Goal: Check status: Check status

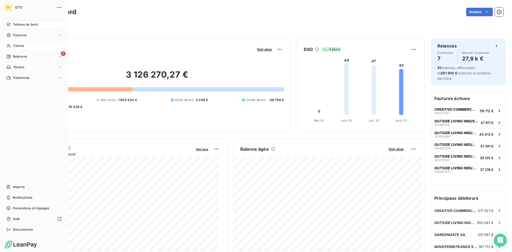
click at [15, 47] on span "Clients" at bounding box center [18, 45] width 11 height 5
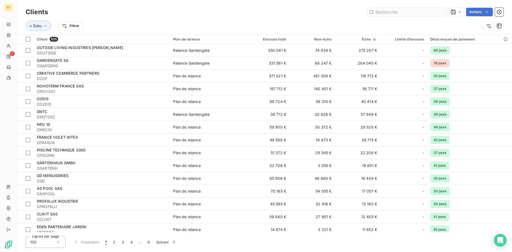
click at [400, 12] on input "text" at bounding box center [407, 12] width 80 height 9
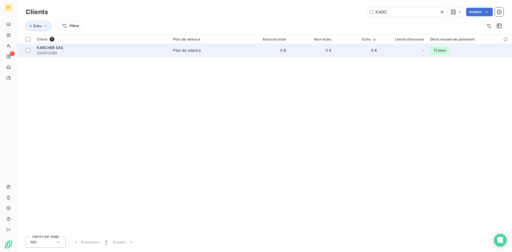
type input "KARC"
click at [63, 50] on span "KARCHER SAS" at bounding box center [50, 47] width 27 height 5
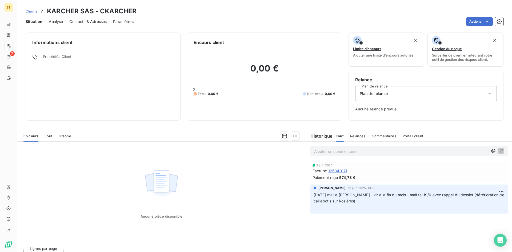
click at [29, 12] on span "Clients" at bounding box center [32, 11] width 12 height 4
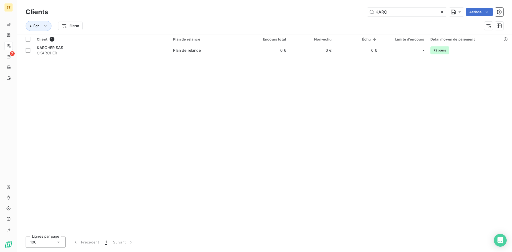
drag, startPoint x: 388, startPoint y: 14, endPoint x: 356, endPoint y: 9, distance: 32.6
click at [356, 9] on div "KARC Actions" at bounding box center [278, 12] width 449 height 9
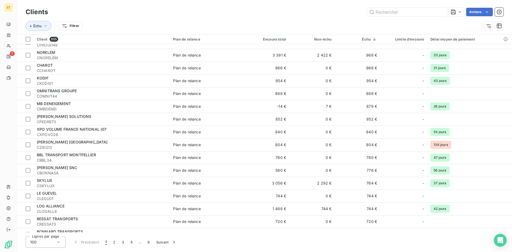
scroll to position [1092, 0]
